Goal: Check status: Check status

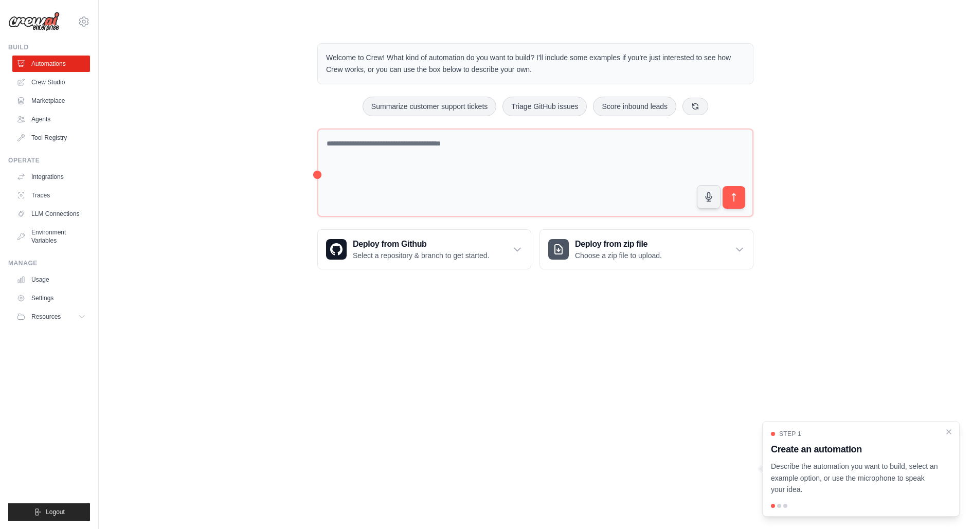
click at [82, 30] on div "dhruv.sawhney@docusign.com Docusign Your organization ✓ DS-DTS-GDA-Prod Settings" at bounding box center [49, 16] width 82 height 33
click at [82, 23] on icon at bounding box center [84, 21] width 12 height 12
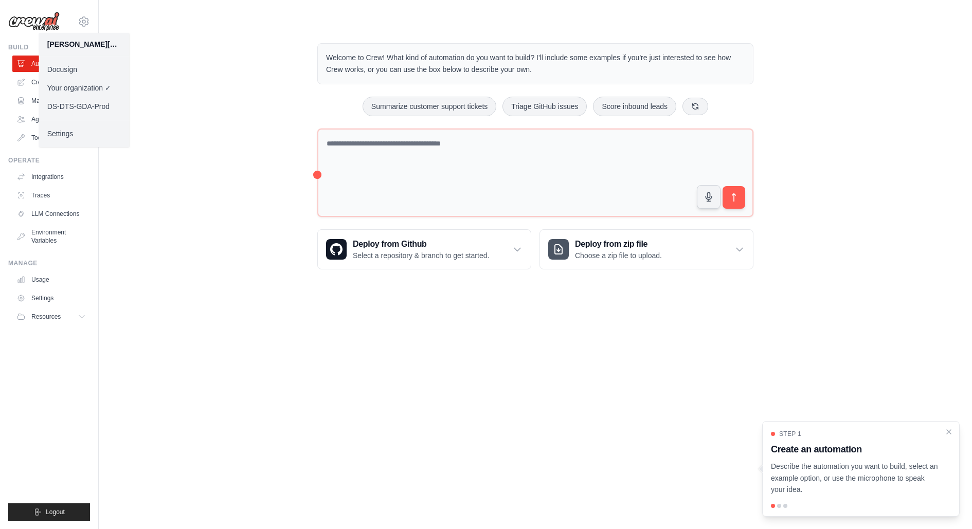
click at [91, 74] on link "Docusign" at bounding box center [84, 69] width 91 height 19
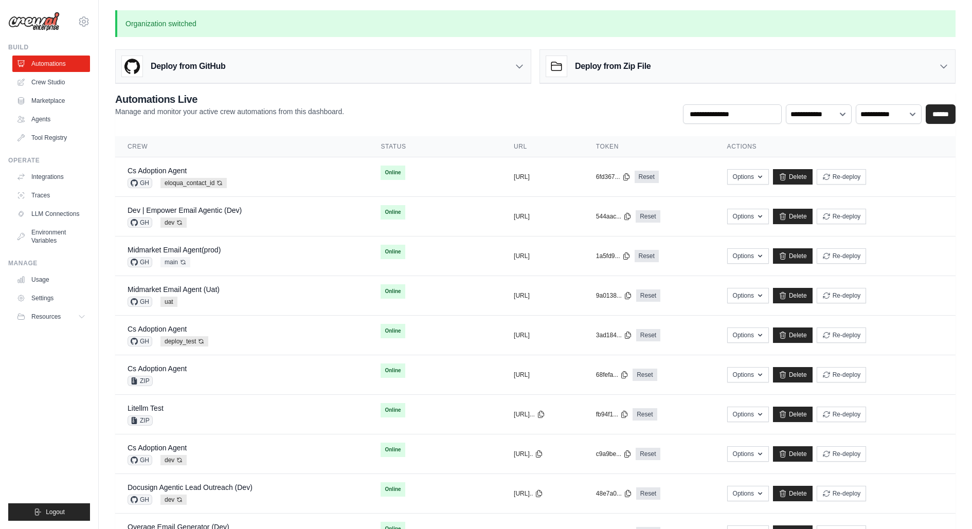
click at [61, 73] on ul "Automations Crew Studio Marketplace Agents Tool Registry" at bounding box center [51, 101] width 78 height 91
click at [206, 289] on link "Midmarket Email Agent (Uat)" at bounding box center [174, 290] width 92 height 8
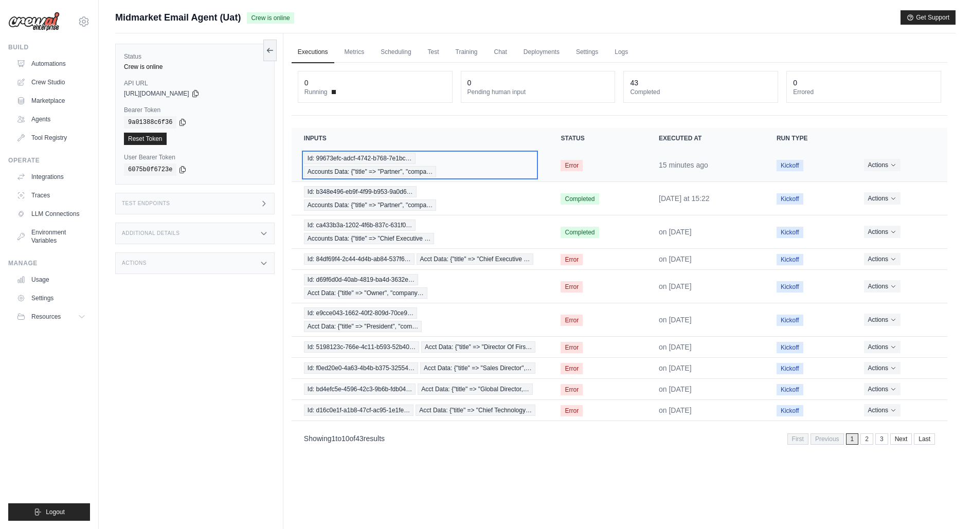
click at [362, 159] on span "Id: 99673efc-adcf-4742-b768-7e1bc…" at bounding box center [360, 158] width 112 height 11
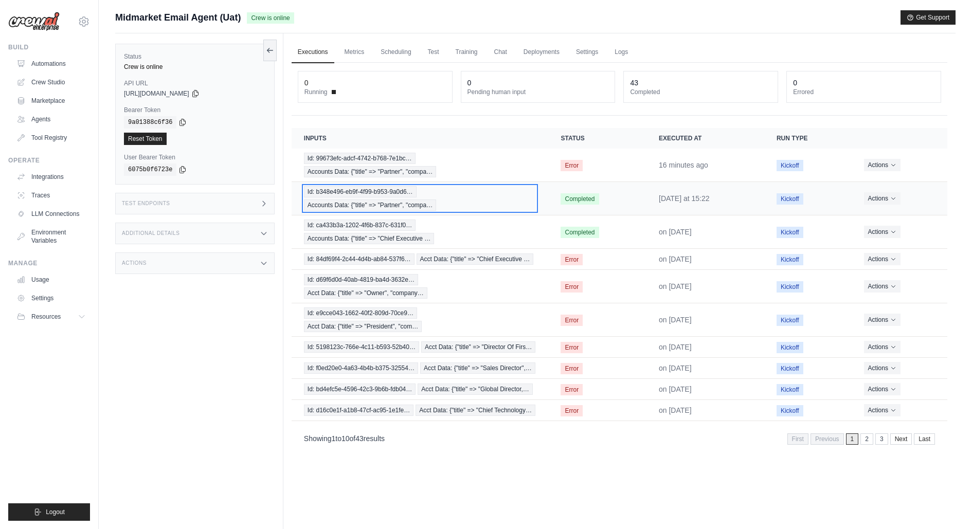
click at [377, 200] on span "Accounts Data: {"title" => "Partner", "compa…" at bounding box center [370, 205] width 132 height 11
click at [360, 182] on td "Id: b348e496-eb9f-4f99-b953-9a0d6… Accounts Data: {"title" => "Partner", "compa…" at bounding box center [420, 198] width 257 height 33
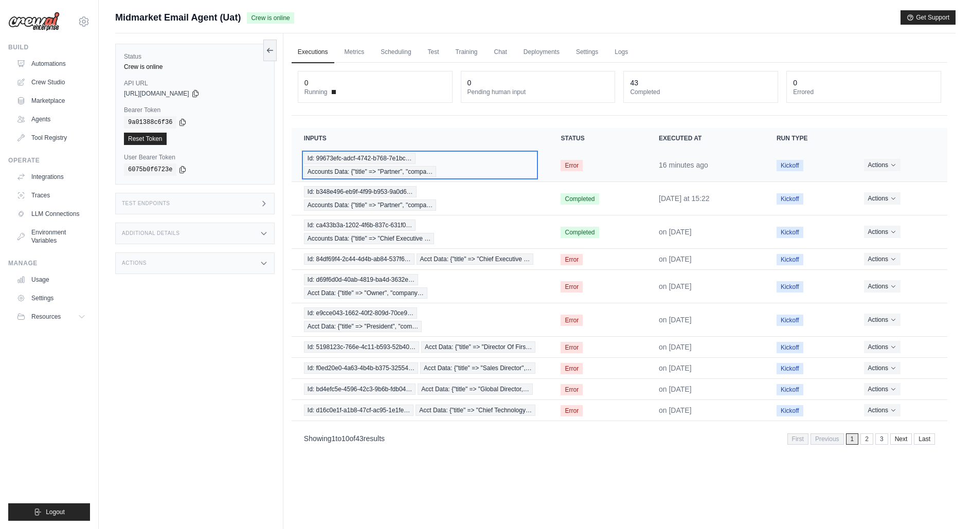
click at [360, 166] on span "Accounts Data: {"title" => "Partner", "compa…" at bounding box center [370, 171] width 132 height 11
click at [585, 56] on link "Settings" at bounding box center [587, 53] width 34 height 22
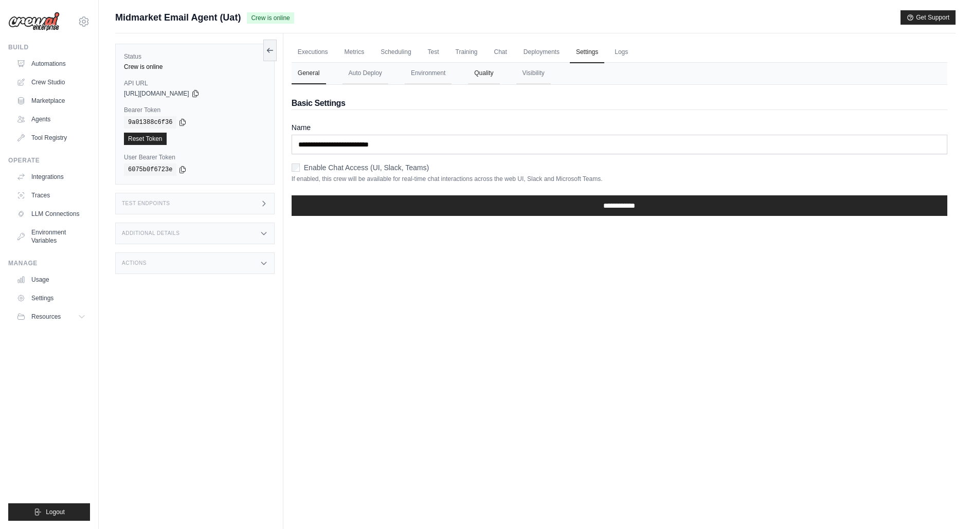
click at [480, 75] on button "Quality" at bounding box center [483, 74] width 31 height 22
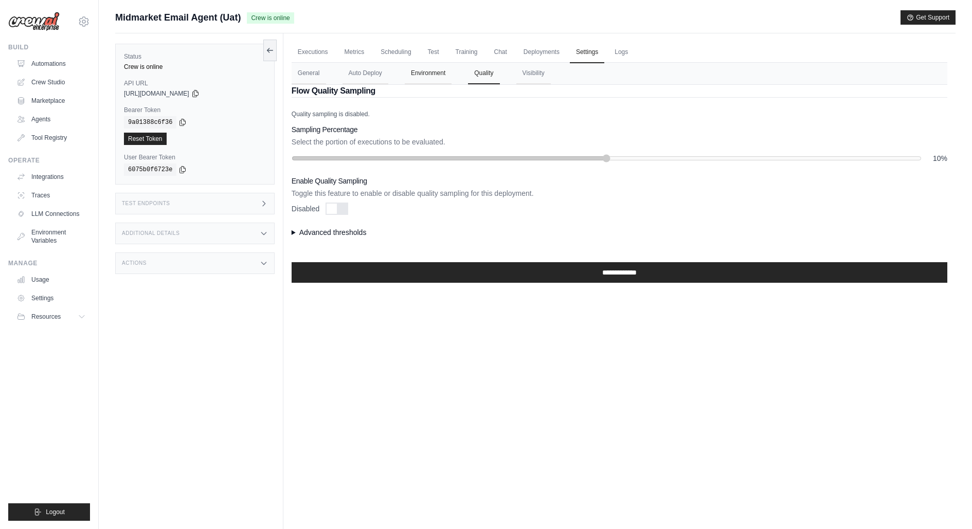
click at [449, 70] on button "Environment" at bounding box center [428, 74] width 47 height 22
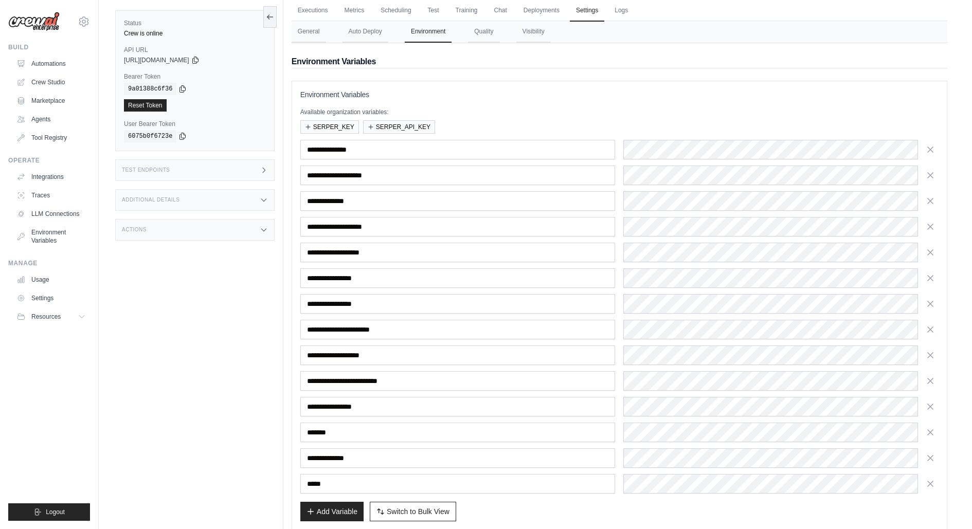
scroll to position [42, 0]
click at [440, 506] on span "Switch to Bulk View" at bounding box center [418, 511] width 63 height 10
type textarea "**********"
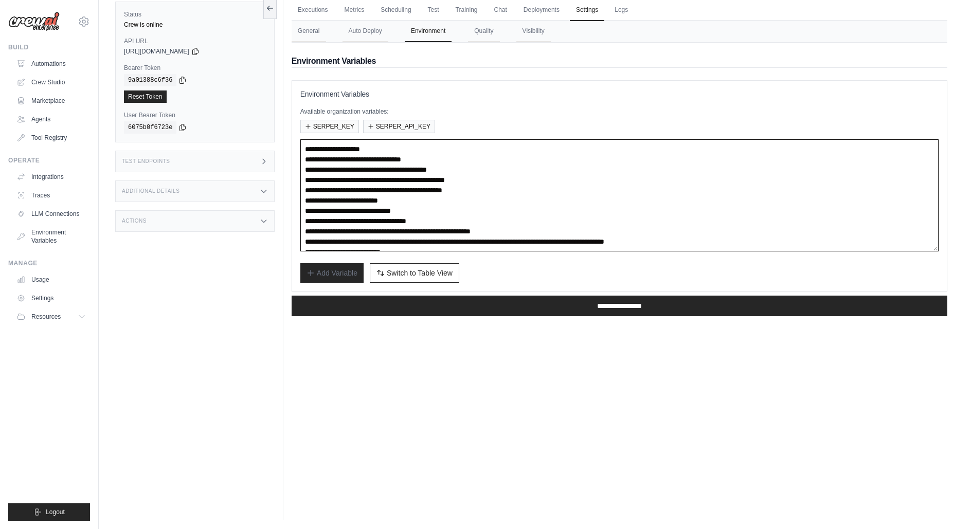
drag, startPoint x: 397, startPoint y: 189, endPoint x: 583, endPoint y: 188, distance: 186.2
click at [583, 188] on textarea "**********" at bounding box center [619, 195] width 638 height 112
paste textarea
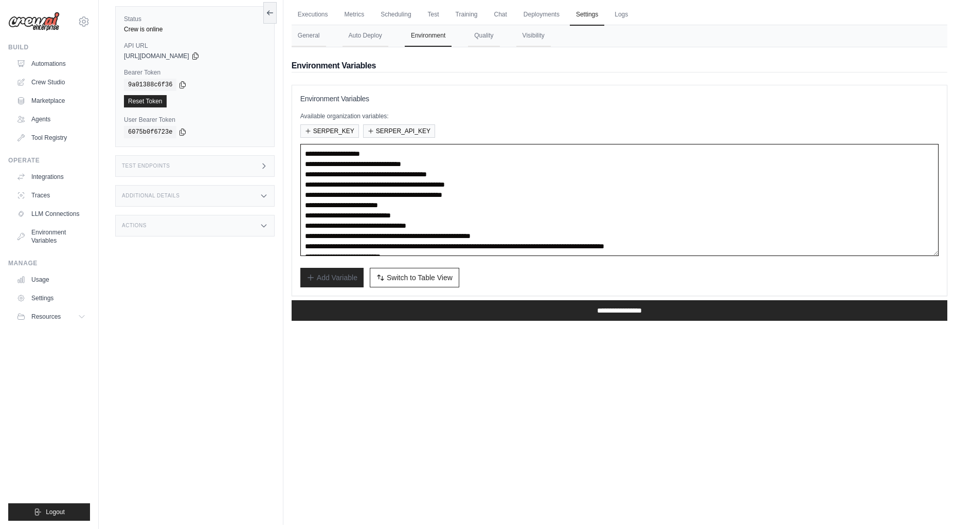
scroll to position [0, 0]
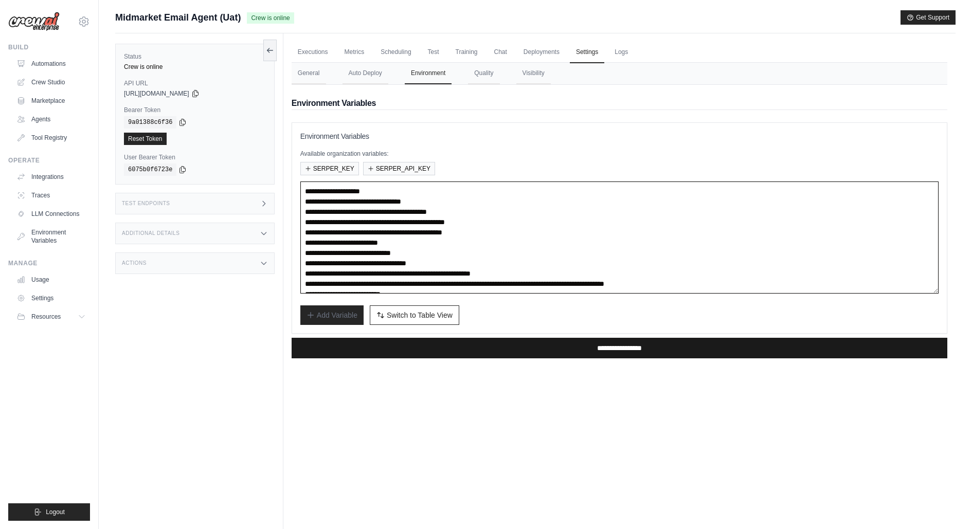
type textarea "**********"
click at [565, 344] on input "**********" at bounding box center [620, 348] width 656 height 21
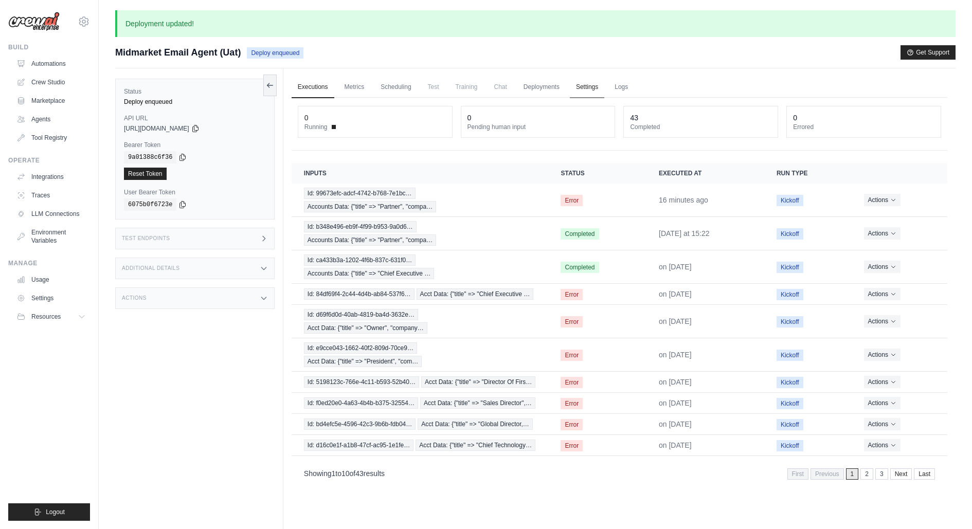
click at [586, 88] on link "Settings" at bounding box center [587, 88] width 34 height 22
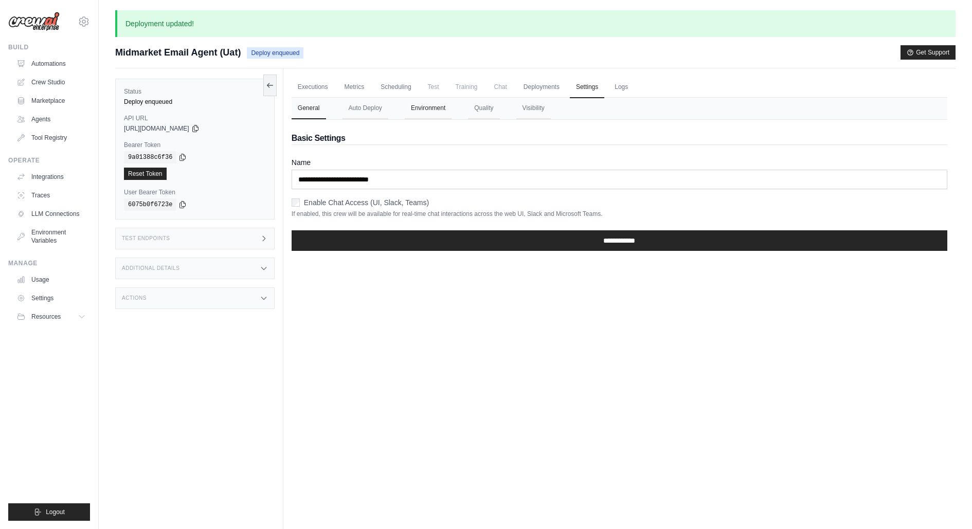
click at [419, 107] on button "Environment" at bounding box center [428, 109] width 47 height 22
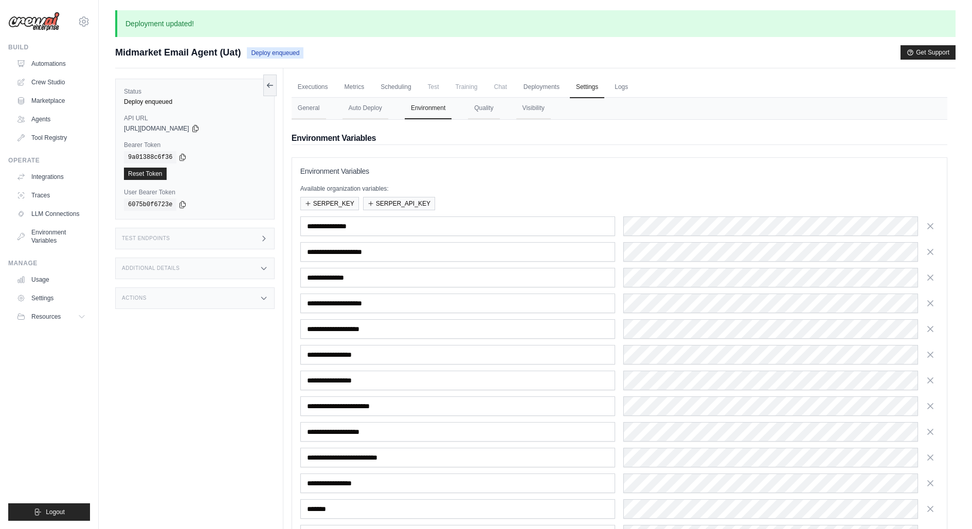
scroll to position [121, 0]
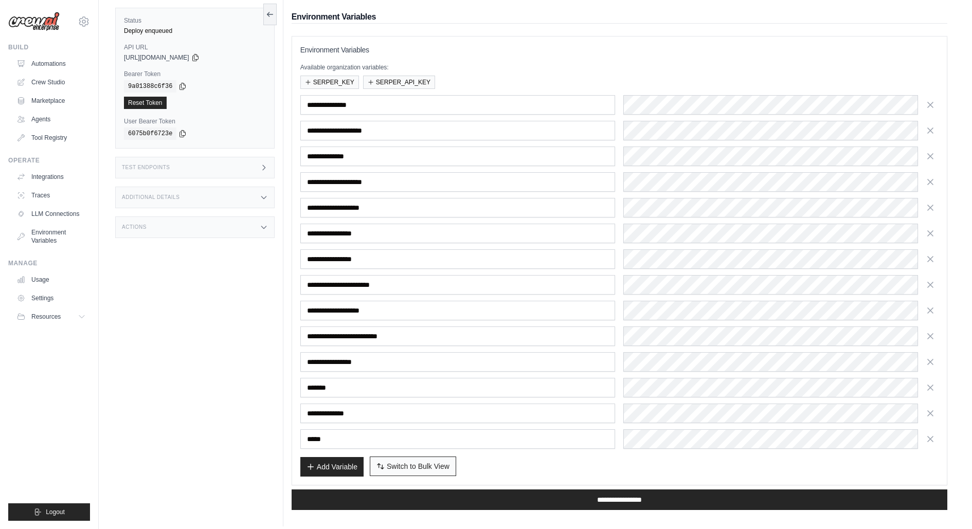
click at [419, 457] on button "Switch to Bulk View Switch to Table View" at bounding box center [413, 467] width 86 height 20
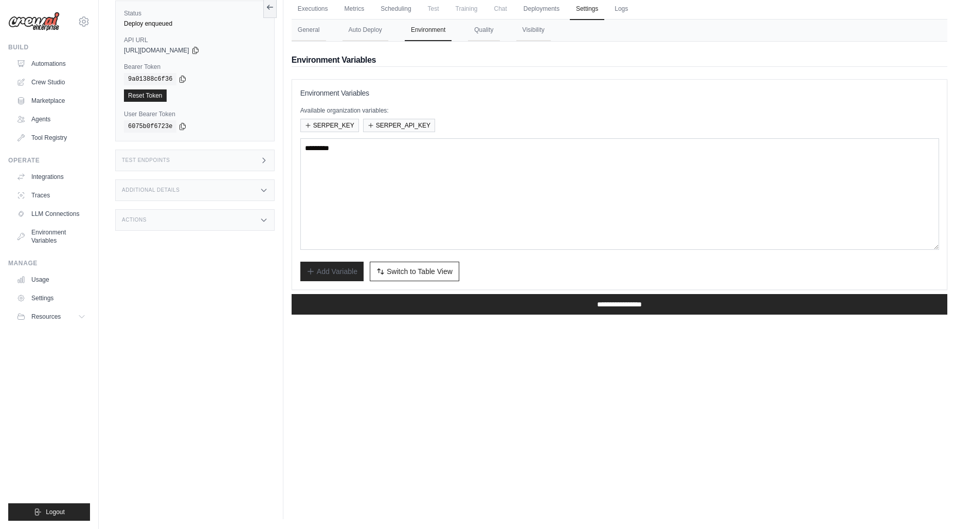
scroll to position [41, 0]
click at [68, 59] on link "Automations" at bounding box center [52, 64] width 78 height 16
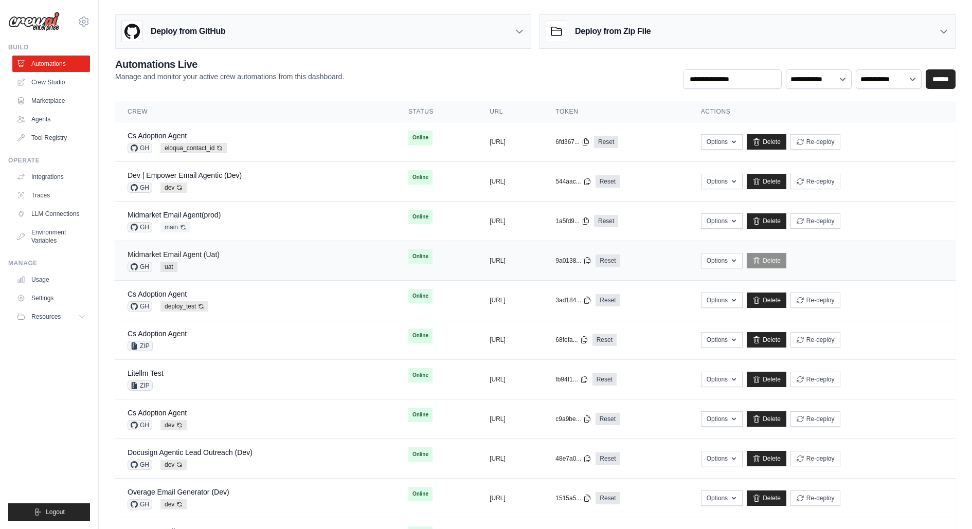
click at [208, 252] on link "Midmarket Email Agent (Uat)" at bounding box center [174, 255] width 92 height 8
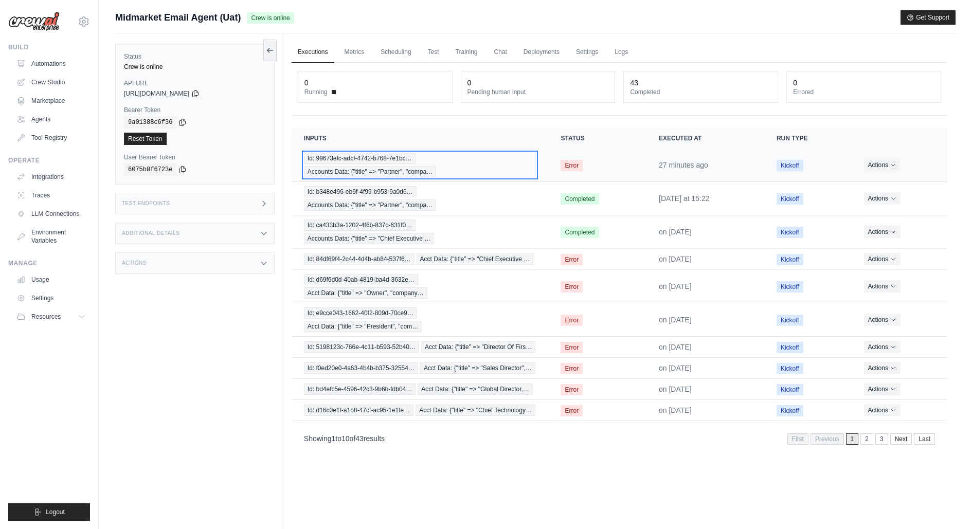
click at [392, 170] on span "Accounts Data: {"title" => "Partner", "compa…" at bounding box center [370, 171] width 132 height 11
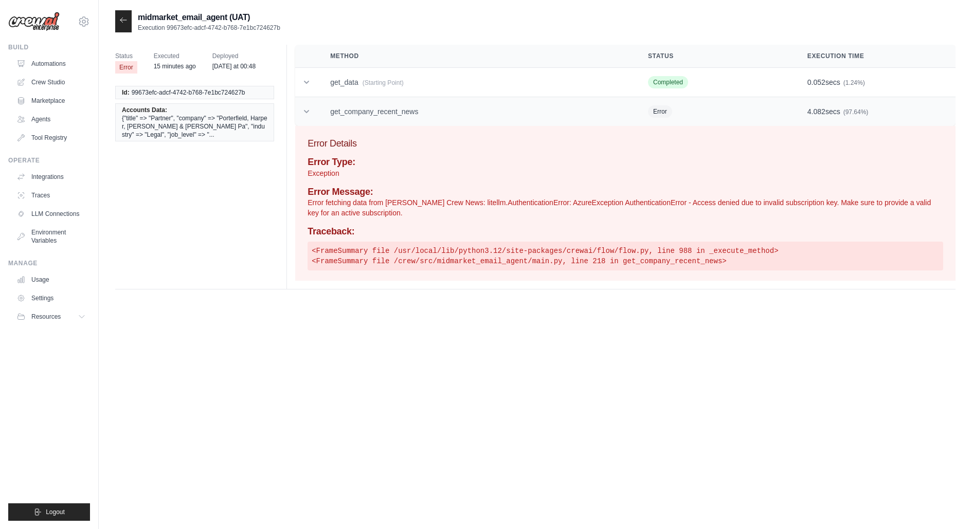
click at [359, 123] on td "get_company_recent_news" at bounding box center [477, 111] width 318 height 29
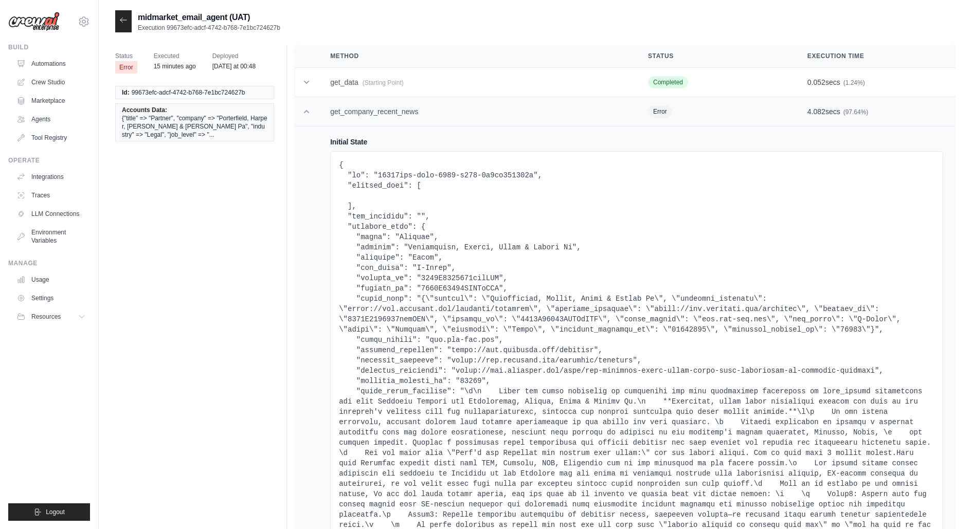
click at [359, 123] on td "get_company_recent_news" at bounding box center [477, 111] width 318 height 29
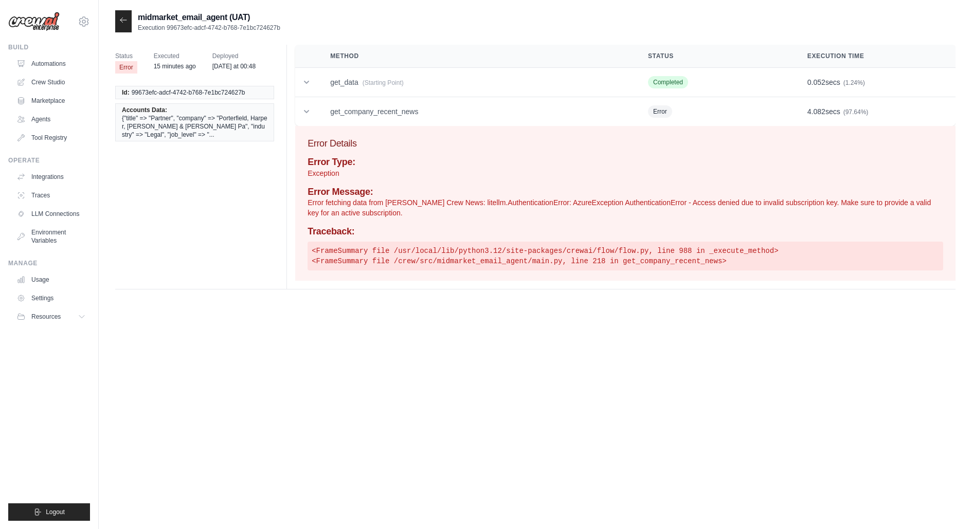
click at [334, 205] on p "Error fetching data from [PERSON_NAME] Crew News: litellm.AuthenticationError: …" at bounding box center [626, 208] width 636 height 21
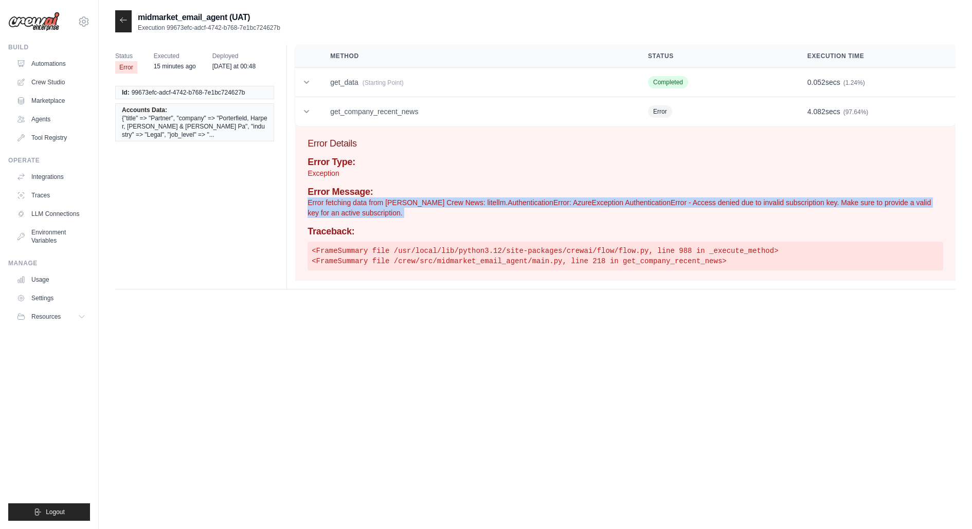
click at [334, 205] on p "Error fetching data from [PERSON_NAME] Crew News: litellm.AuthenticationError: …" at bounding box center [626, 208] width 636 height 21
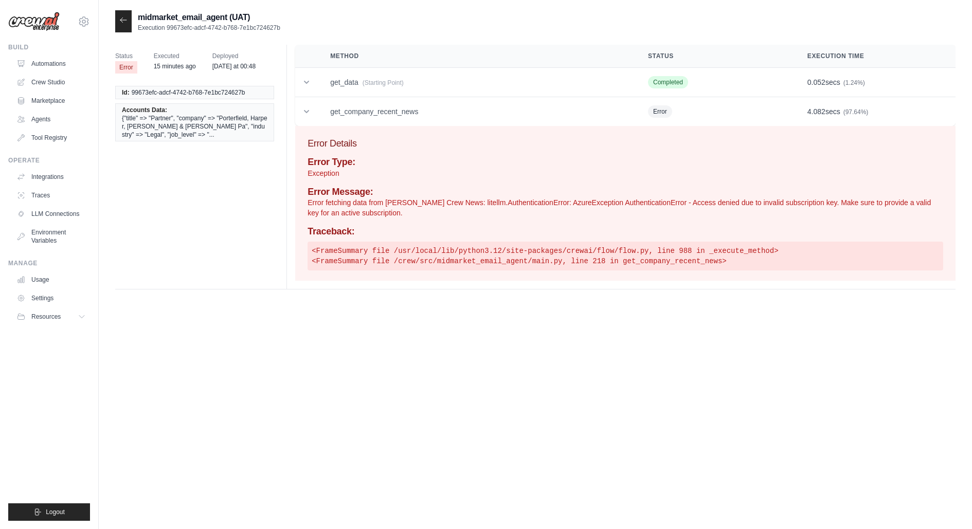
click at [354, 236] on h4 "Traceback:" at bounding box center [626, 231] width 636 height 11
click at [370, 260] on pre "<FrameSummary file /usr/local/lib/python3.12/site-packages/crewai/flow/flow.py,…" at bounding box center [626, 256] width 636 height 29
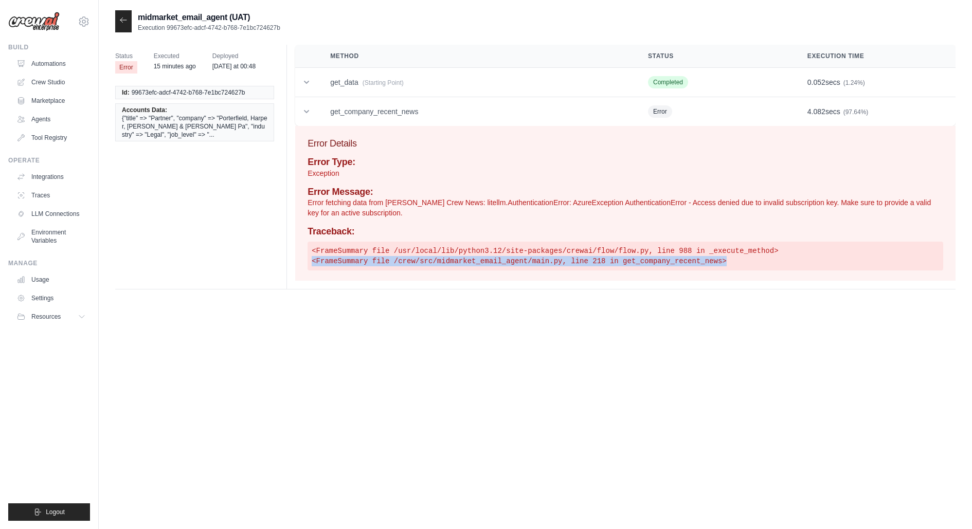
click at [370, 260] on pre "<FrameSummary file /usr/local/lib/python3.12/site-packages/crewai/flow/flow.py,…" at bounding box center [626, 256] width 636 height 29
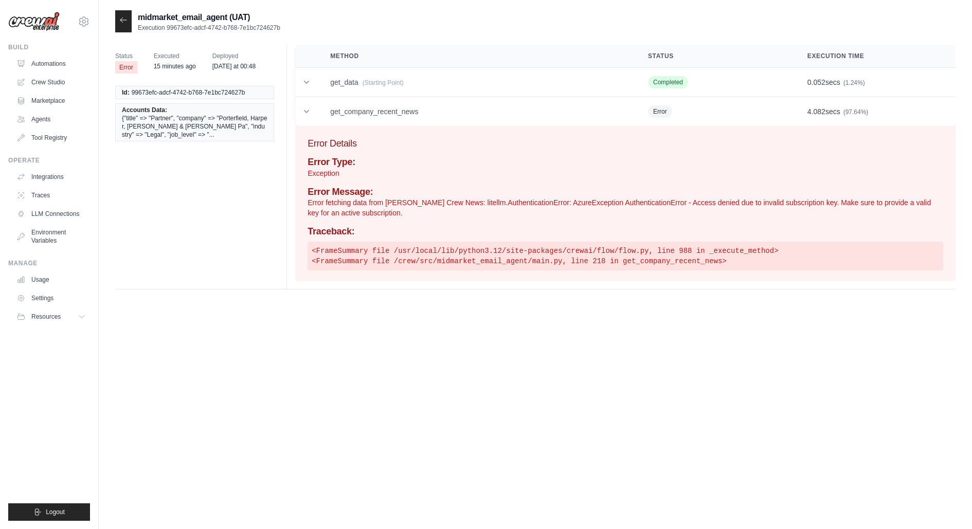
click at [383, 289] on div "Status Error Executed 15 minutes ago Deployed yesterday at 00:48 Id: 99673efc-a…" at bounding box center [535, 171] width 841 height 253
click at [371, 82] on span "(Starting Point)" at bounding box center [383, 82] width 41 height 7
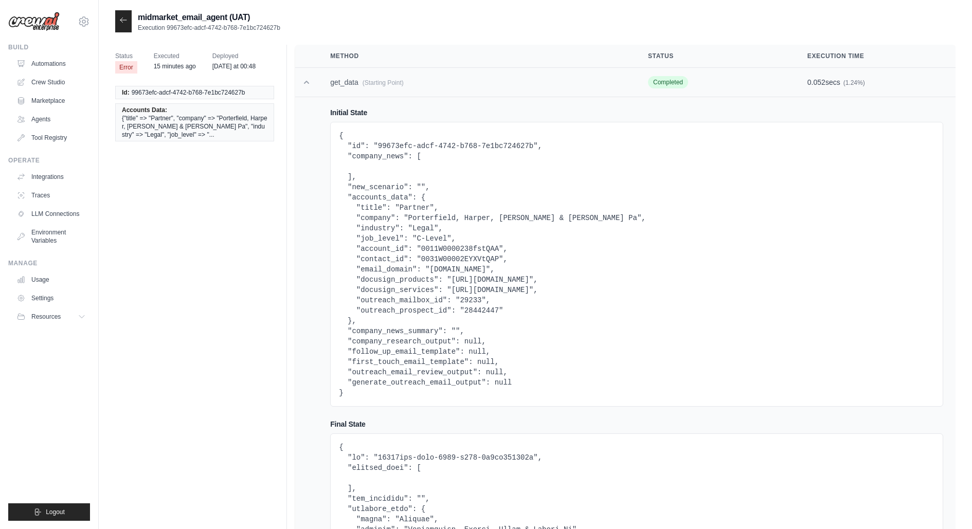
click at [371, 82] on span "(Starting Point)" at bounding box center [383, 82] width 41 height 7
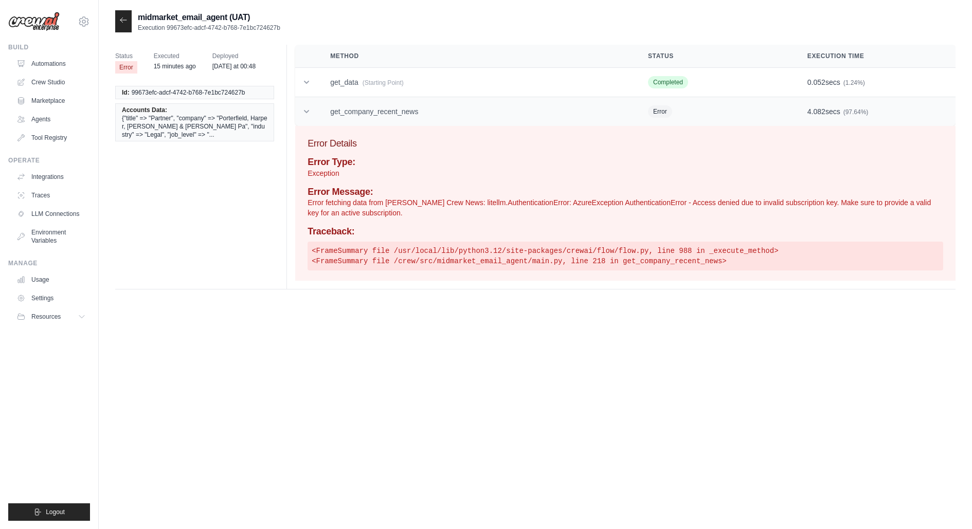
click at [372, 117] on td "get_company_recent_news" at bounding box center [477, 111] width 318 height 29
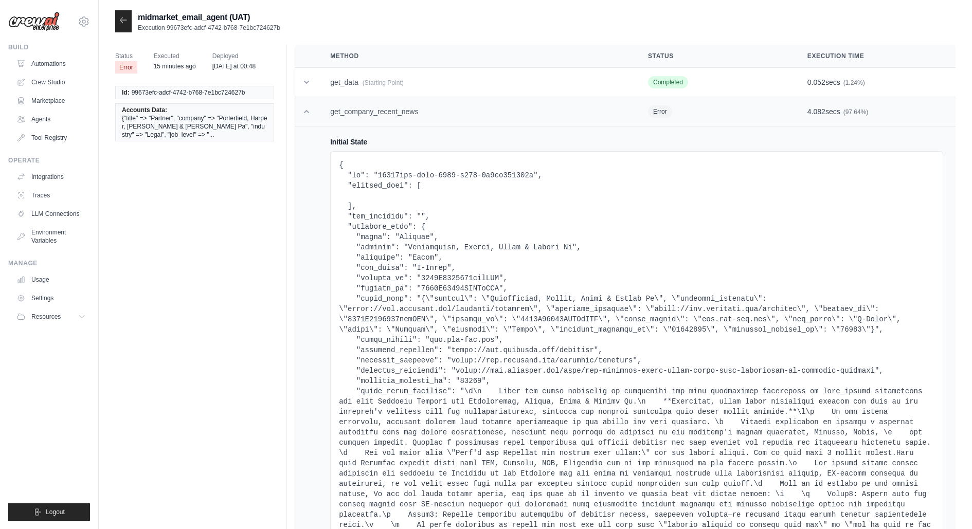
click at [372, 117] on td "get_company_recent_news" at bounding box center [477, 111] width 318 height 29
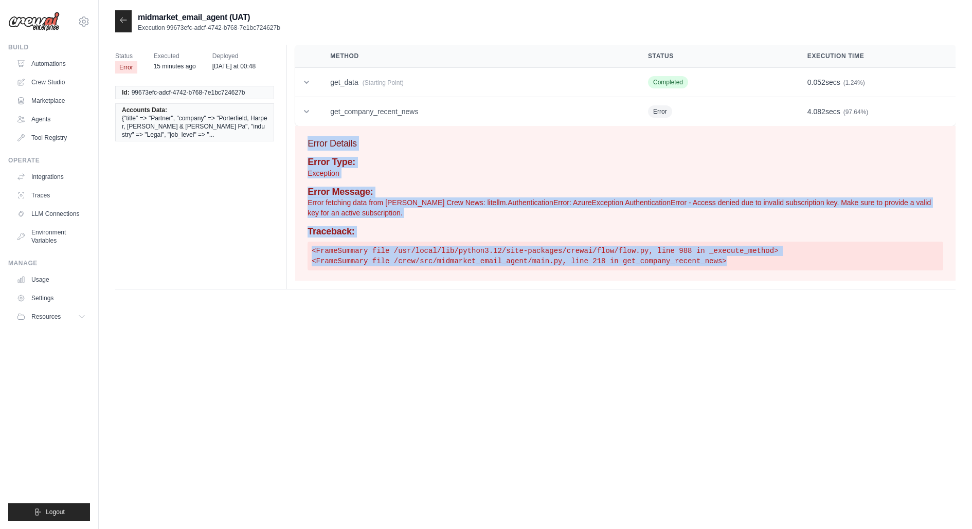
drag, startPoint x: 739, startPoint y: 265, endPoint x: 707, endPoint y: 127, distance: 142.1
click at [707, 127] on div "Error Details Error Type: Exception Error Message: Error fetching data from Ser…" at bounding box center [625, 203] width 661 height 155
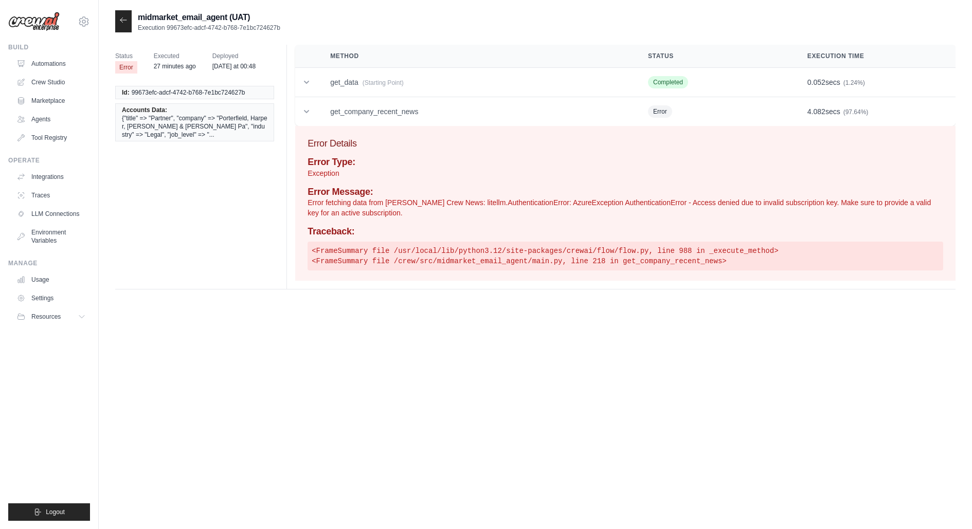
click at [588, 206] on p "Error fetching data from [PERSON_NAME] Crew News: litellm.AuthenticationError: …" at bounding box center [626, 208] width 636 height 21
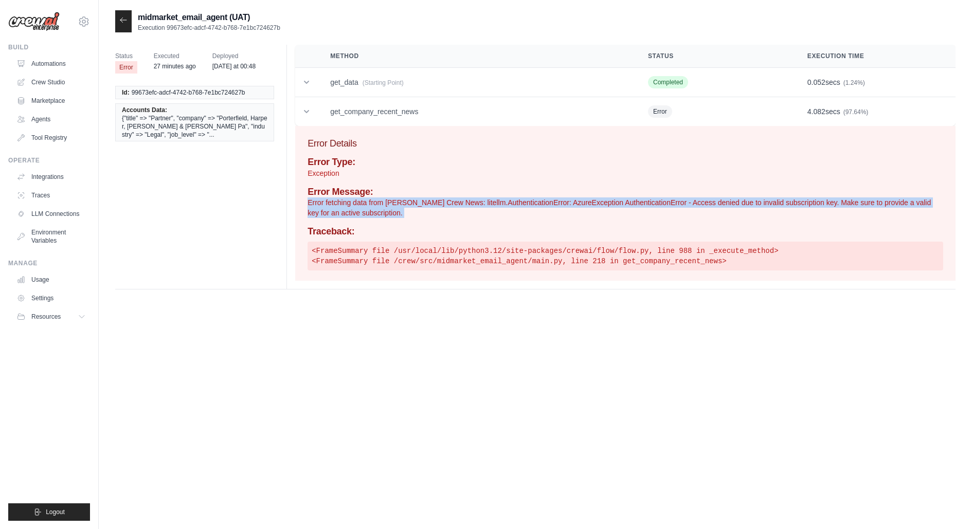
click at [588, 206] on p "Error fetching data from [PERSON_NAME] Crew News: litellm.AuthenticationError: …" at bounding box center [626, 208] width 636 height 21
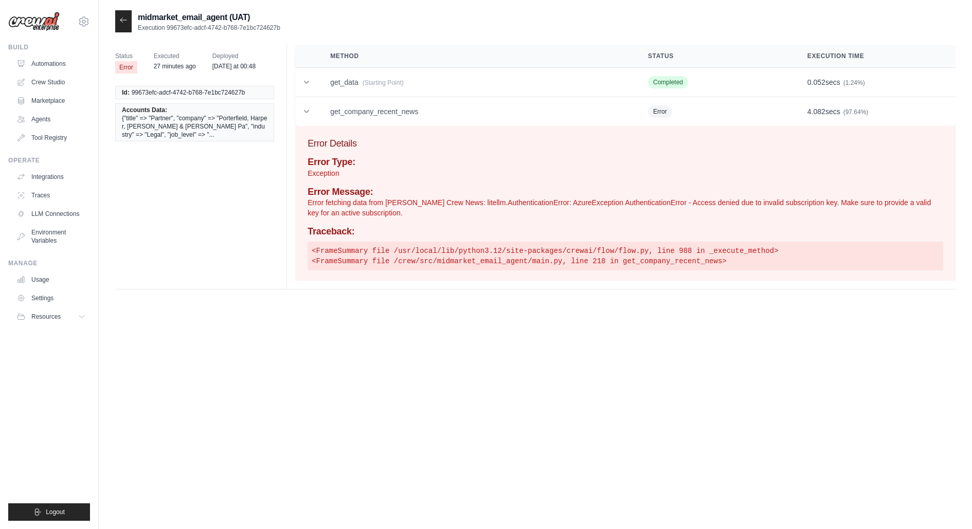
click at [589, 237] on div "Traceback: <FrameSummary file /usr/local/lib/python3.12/site-packages/crewai/fl…" at bounding box center [626, 248] width 636 height 44
